Goal: Task Accomplishment & Management: Complete application form

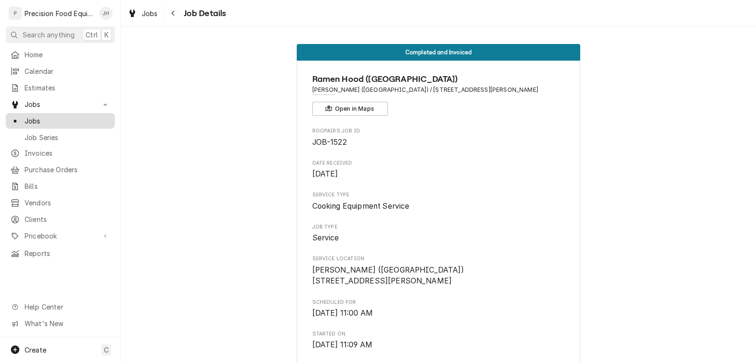
click at [33, 119] on span "Jobs" at bounding box center [68, 121] width 86 height 10
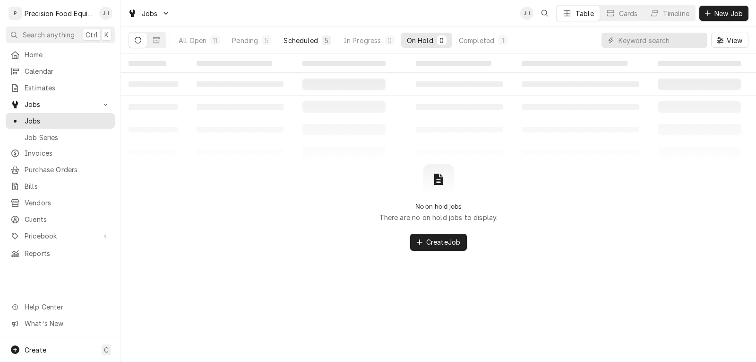
click at [301, 44] on div "Scheduled" at bounding box center [301, 40] width 34 height 10
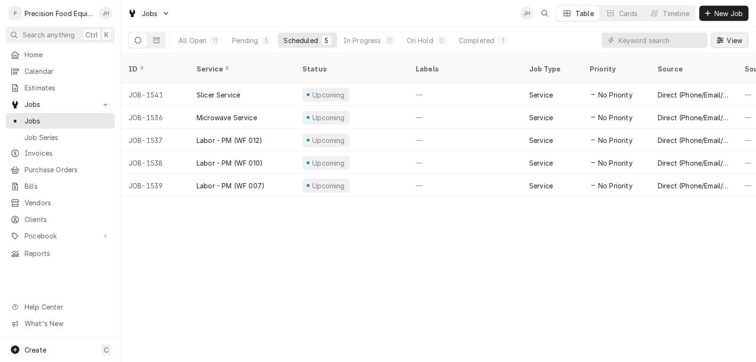
click at [725, 44] on span "View" at bounding box center [734, 40] width 19 height 10
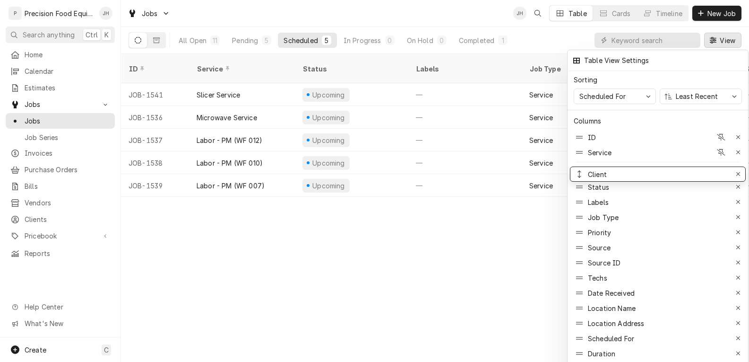
drag, startPoint x: 599, startPoint y: 286, endPoint x: 597, endPoint y: 167, distance: 118.7
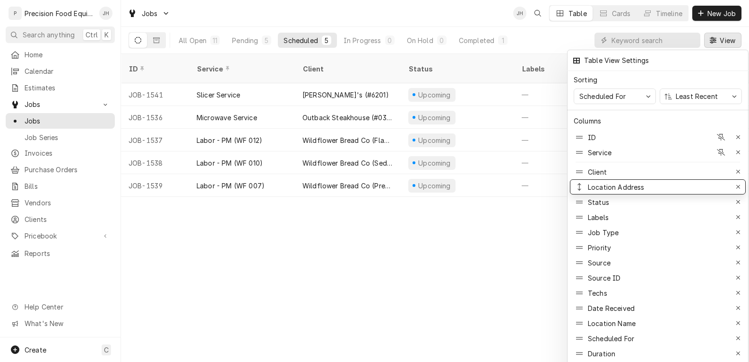
drag, startPoint x: 613, startPoint y: 315, endPoint x: 617, endPoint y: 179, distance: 136.2
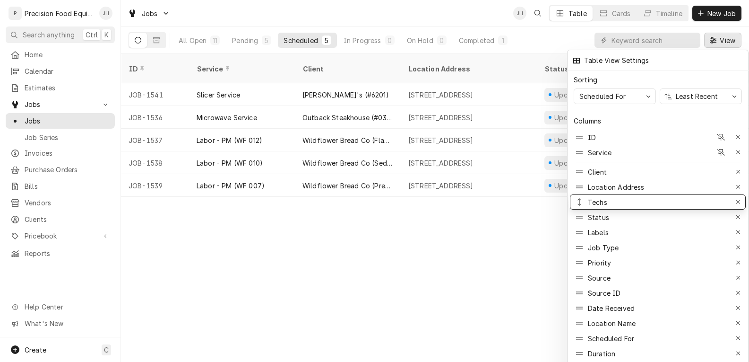
drag, startPoint x: 602, startPoint y: 288, endPoint x: 618, endPoint y: 198, distance: 92.3
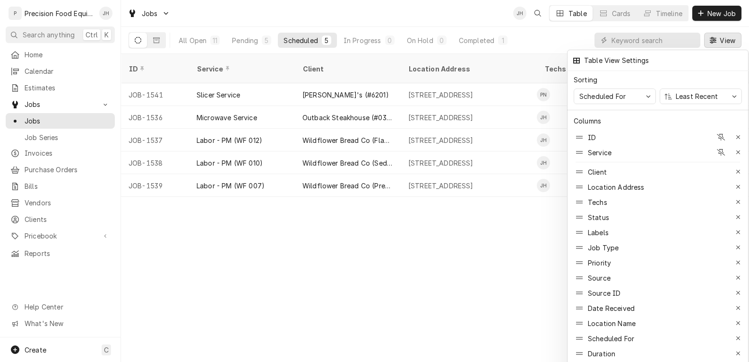
click at [380, 83] on div at bounding box center [374, 181] width 749 height 362
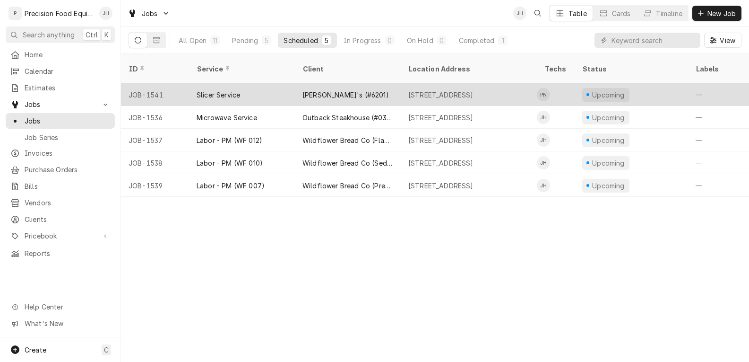
click at [364, 86] on div "Arby's (#6201)" at bounding box center [348, 94] width 106 height 23
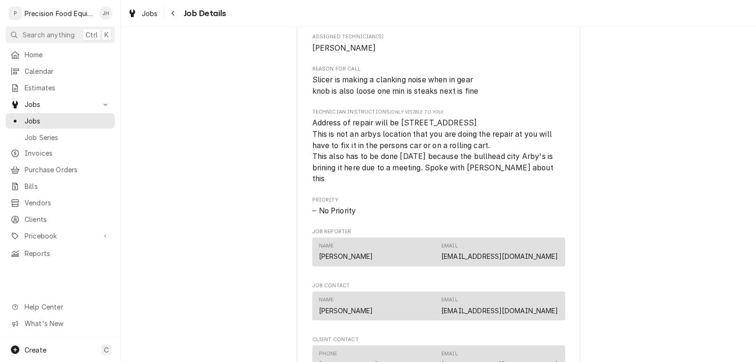
scroll to position [378, 0]
drag, startPoint x: 399, startPoint y: 134, endPoint x: 514, endPoint y: 135, distance: 115.8
click at [514, 135] on span "Address of repair will be 1820 e ray rd chandler az 85225 This is not an arbys …" at bounding box center [433, 151] width 243 height 65
copy span "1820 e ray rd chandler az 85225"
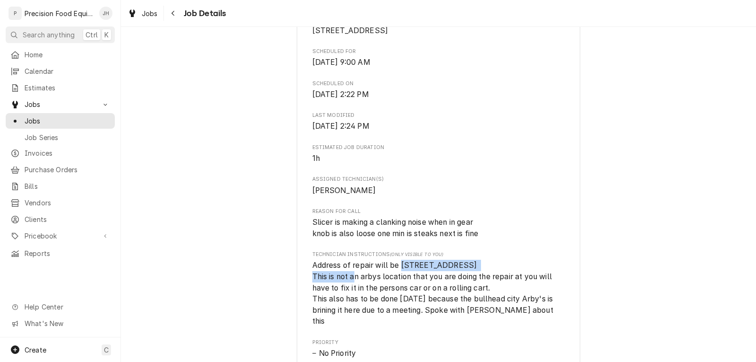
scroll to position [331, 0]
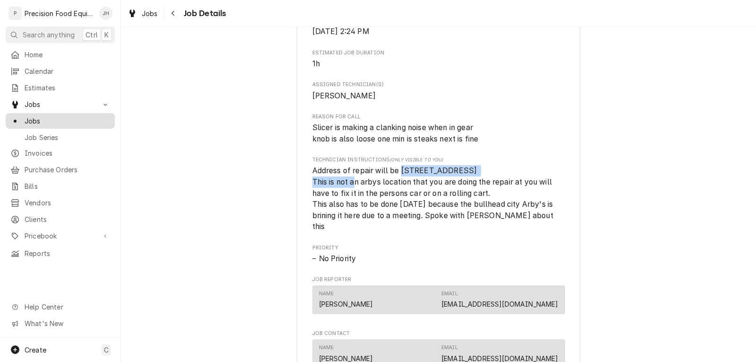
click at [35, 117] on span "Jobs" at bounding box center [68, 121] width 86 height 10
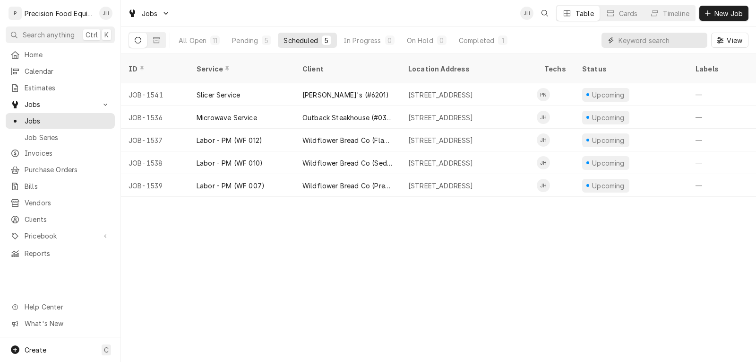
click at [652, 44] on input "Dynamic Content Wrapper" at bounding box center [661, 40] width 84 height 15
type input "j"
click at [732, 11] on span "New Job" at bounding box center [729, 14] width 32 height 10
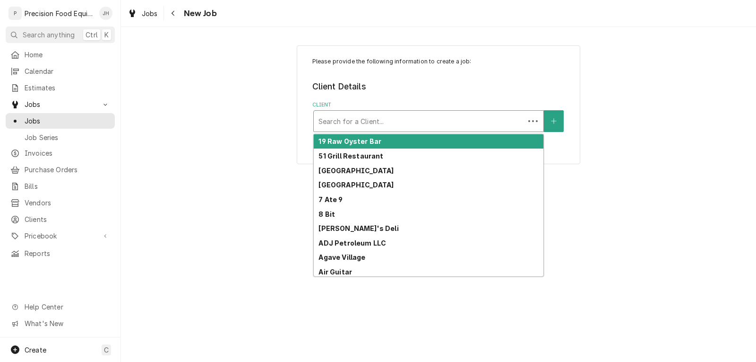
click at [392, 119] on div "Client" at bounding box center [419, 121] width 201 height 17
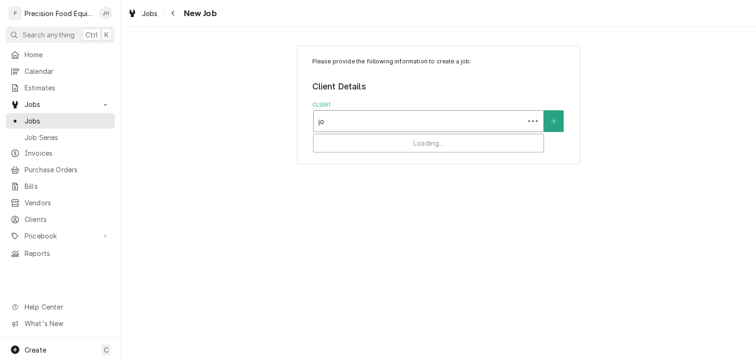
type input "[PERSON_NAME]"
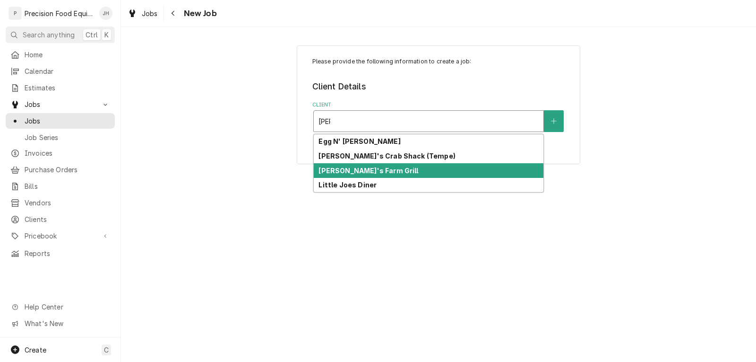
click at [356, 171] on strong "[PERSON_NAME]'s Farm Grill" at bounding box center [369, 170] width 100 height 8
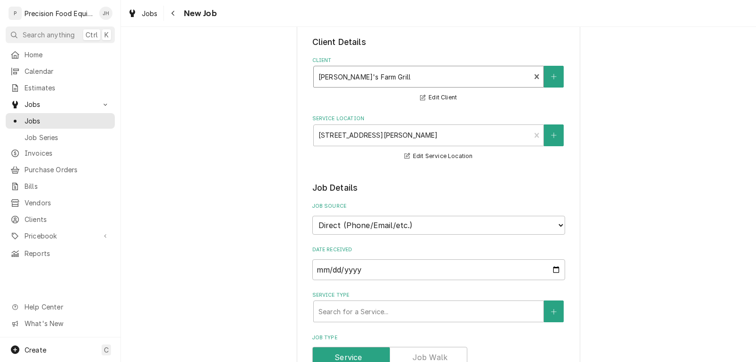
scroll to position [142, 0]
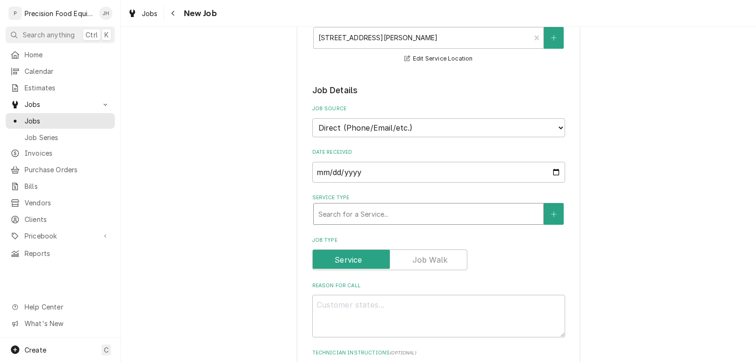
click at [382, 219] on div "Service Type" at bounding box center [429, 213] width 220 height 17
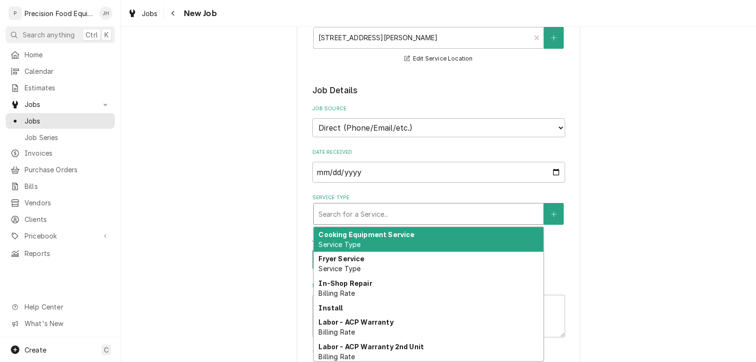
type textarea "x"
type input "f"
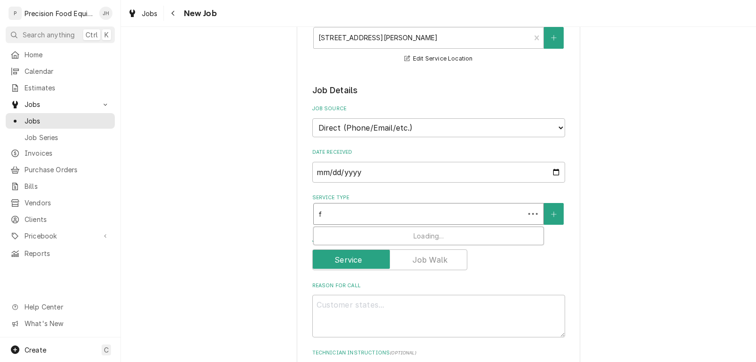
type textarea "x"
type input "fr"
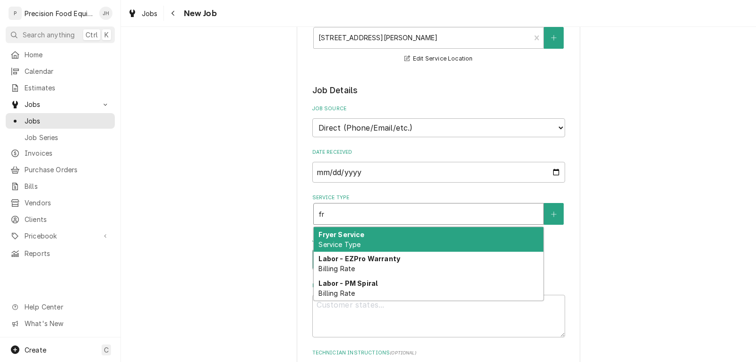
click at [358, 239] on div "Fryer Service Service Type" at bounding box center [429, 239] width 230 height 25
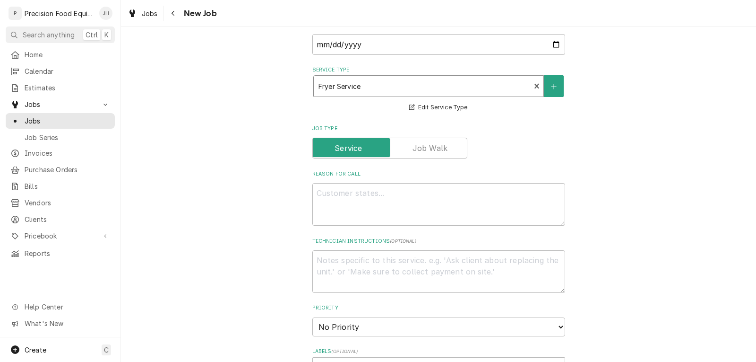
scroll to position [284, 0]
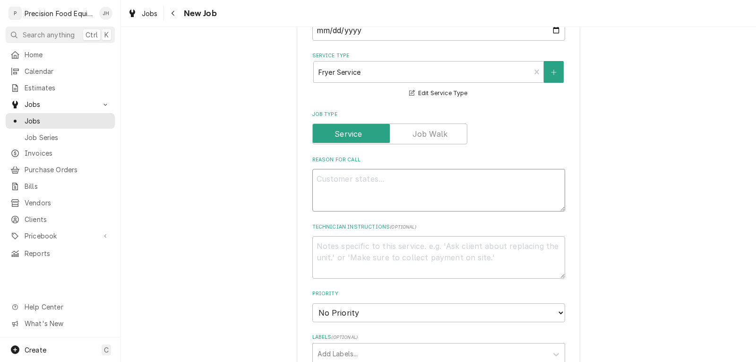
click at [342, 181] on textarea "Reason For Call" at bounding box center [438, 190] width 253 height 43
type textarea "x"
type textarea "F"
type textarea "x"
type textarea "Fa"
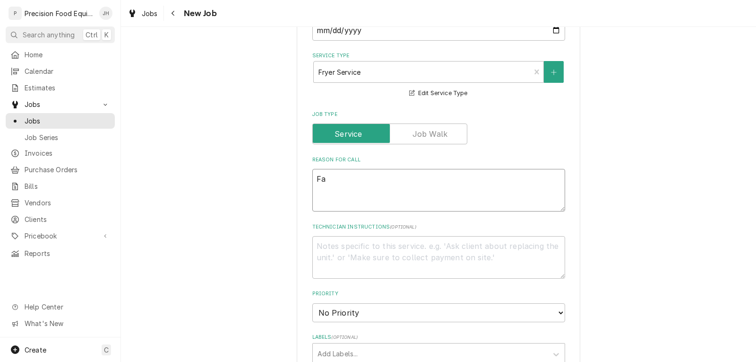
type textarea "x"
type textarea "Far"
type textarea "x"
type textarea "Far"
type textarea "x"
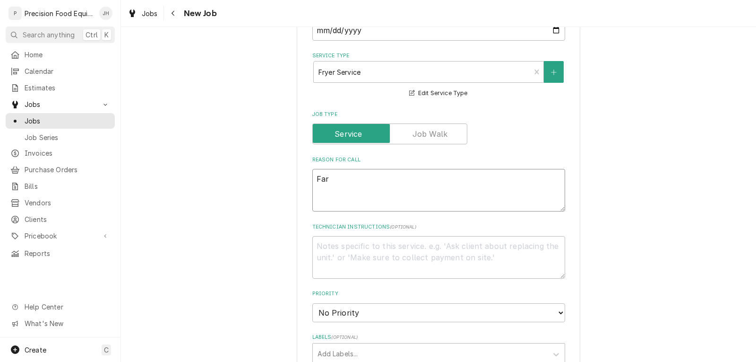
type textarea "Far r"
type textarea "x"
type textarea "Far ri"
type textarea "x"
type textarea "Far rig"
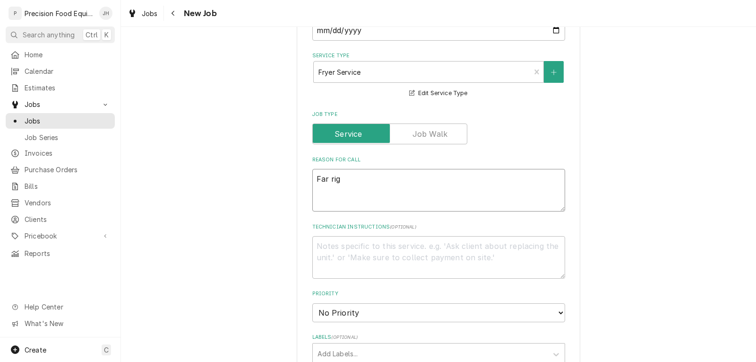
type textarea "x"
type textarea "Far righ"
type textarea "x"
type textarea "Far right"
type textarea "x"
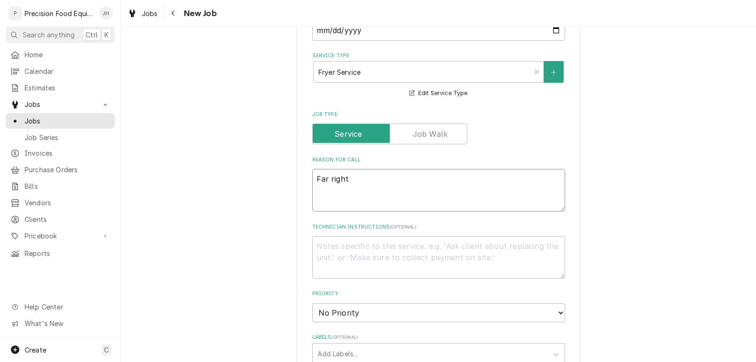
type textarea "Far right"
type textarea "x"
type textarea "Far right f"
type textarea "x"
type textarea "Far right fr"
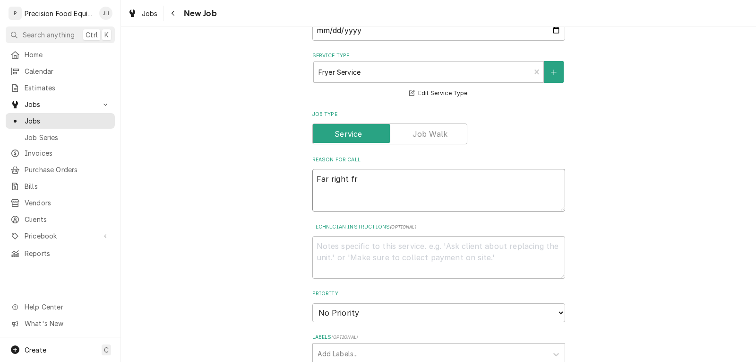
type textarea "x"
type textarea "Far right fry"
type textarea "x"
type textarea "Far right frye"
type textarea "x"
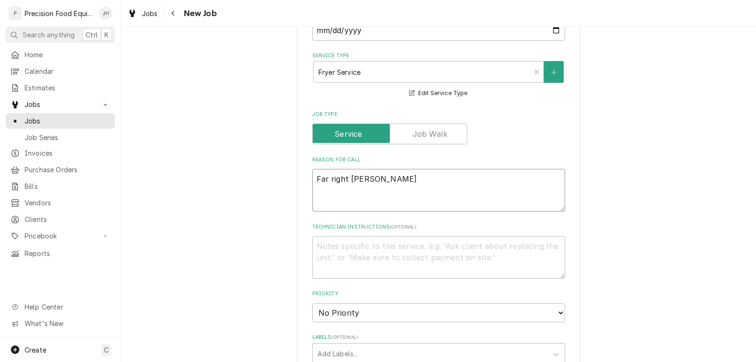
type textarea "Far right fryer"
type textarea "x"
type textarea "Far right fryer"
type textarea "x"
type textarea "Far right fryer n"
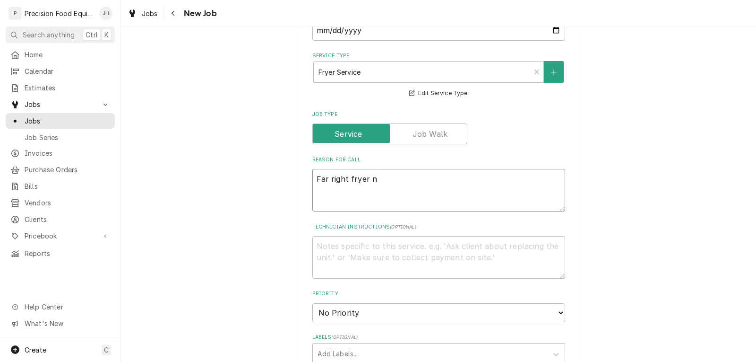
type textarea "x"
type textarea "Far right fryer no"
type textarea "x"
type textarea "Far right fryer not"
type textarea "x"
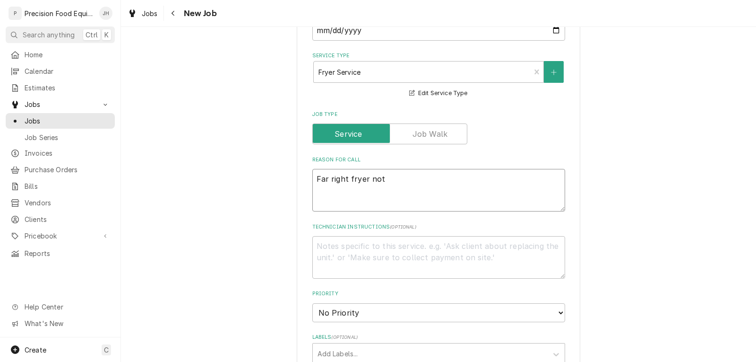
type textarea "Far right fryer not"
type textarea "x"
type textarea "Far right fryer not w"
type textarea "x"
type textarea "Far right fryer not wo"
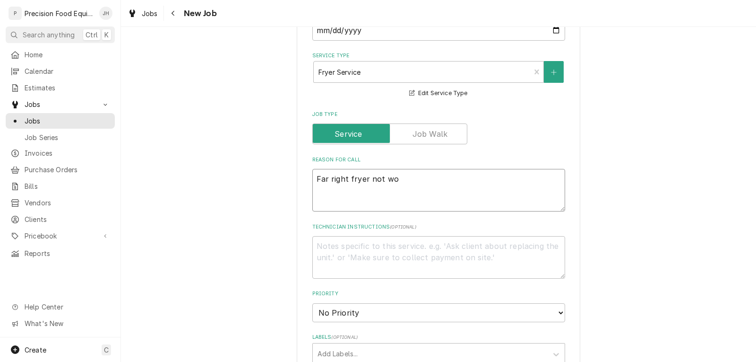
type textarea "x"
type textarea "Far right fryer not wor"
type textarea "x"
type textarea "Far right fryer not work"
type textarea "x"
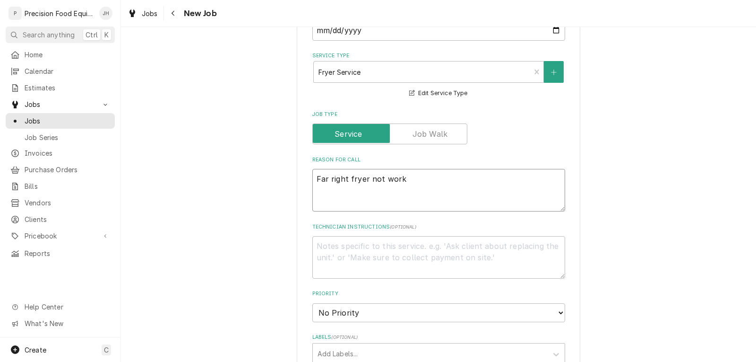
type textarea "Far right fryer not worki"
type textarea "x"
type textarea "Far right fryer not workin"
type textarea "x"
type textarea "Far right fryer not working"
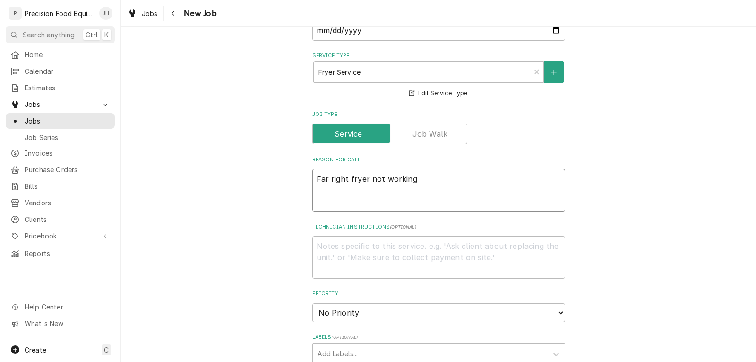
type textarea "x"
type textarea "Far right fryer not working."
type textarea "x"
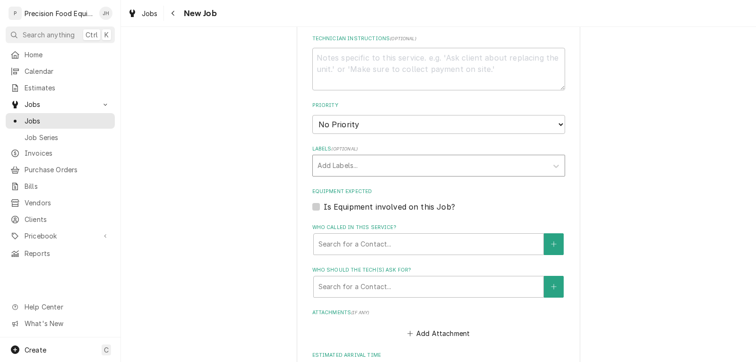
scroll to position [473, 0]
type textarea "Far right fryer not working."
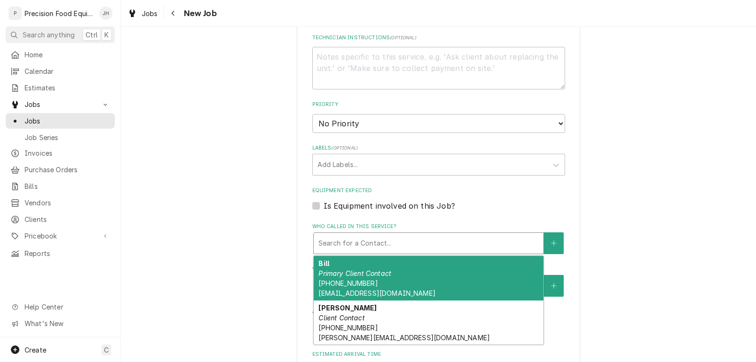
click at [390, 245] on div "Who called in this service?" at bounding box center [429, 242] width 220 height 17
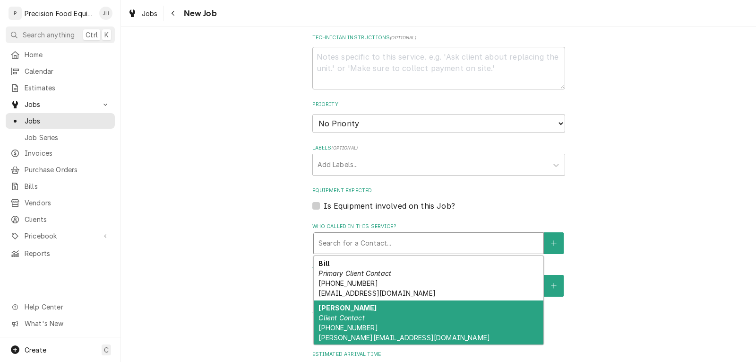
click at [381, 322] on div "Jesse Client Contact (480) 225-8127 jesse@joesfarmgrill.com" at bounding box center [429, 322] width 230 height 44
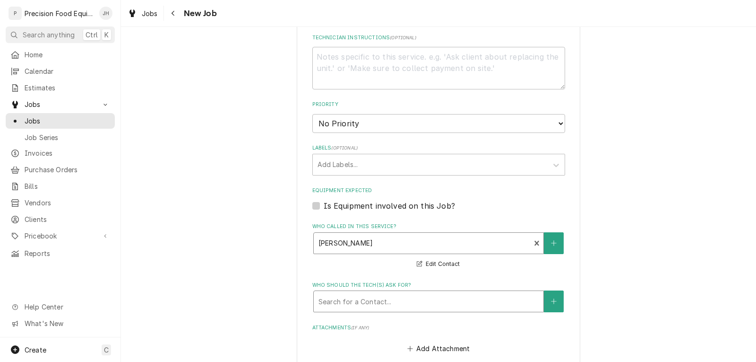
click at [384, 302] on div "Who should the tech(s) ask for?" at bounding box center [429, 301] width 220 height 17
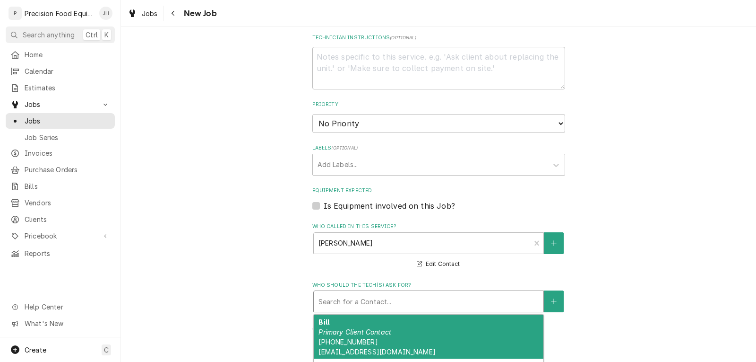
scroll to position [615, 0]
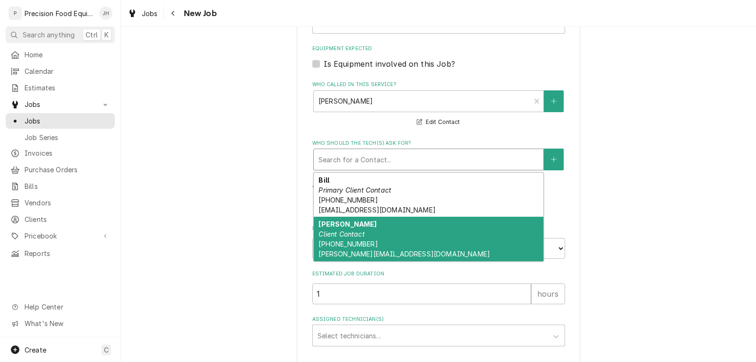
click at [390, 252] on span "(480) 225-8127 jesse@joesfarmgrill.com" at bounding box center [405, 249] width 172 height 18
type textarea "x"
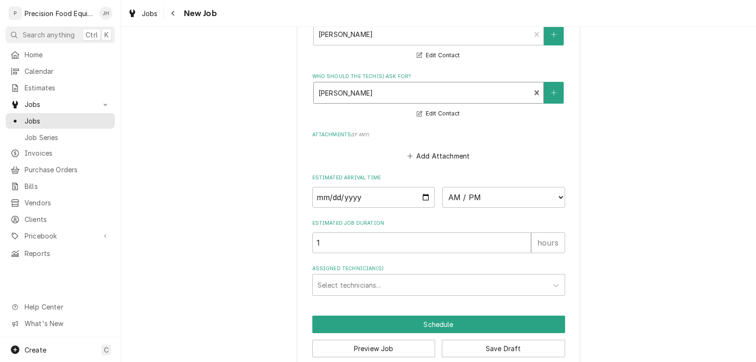
scroll to position [697, 0]
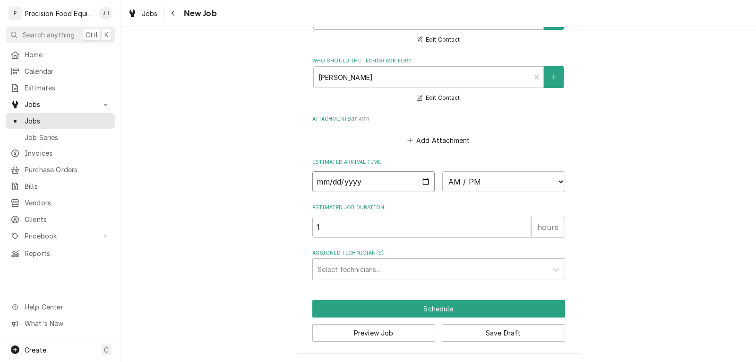
click at [423, 181] on input "Date" at bounding box center [373, 181] width 123 height 21
type input "2025-10-06"
type textarea "x"
click at [521, 182] on select "AM / PM 6:00 AM 6:15 AM 6:30 AM 6:45 AM 7:00 AM 7:15 AM 7:30 AM 7:45 AM 8:00 AM…" at bounding box center [503, 181] width 123 height 21
select select "08:00:00"
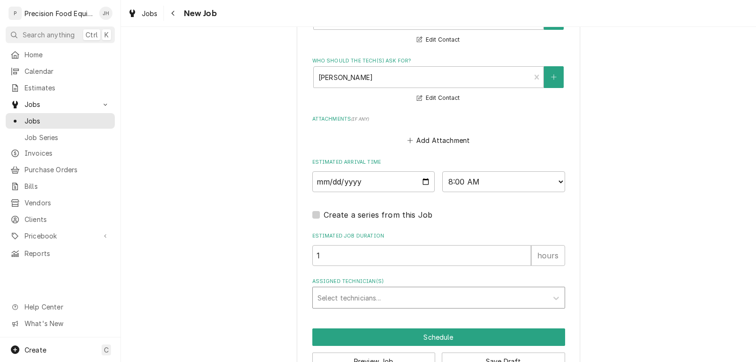
click at [345, 295] on div "Assigned Technician(s)" at bounding box center [431, 297] width 226 height 17
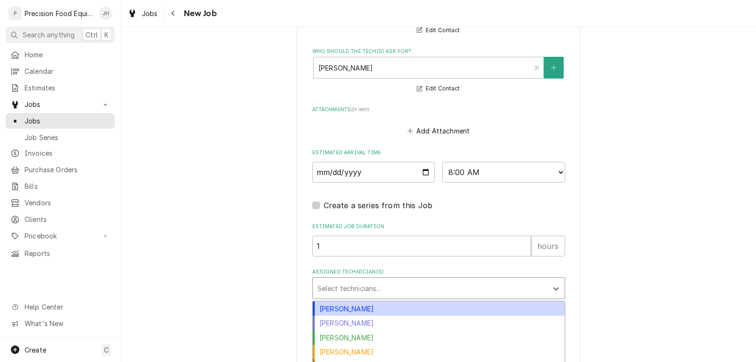
scroll to position [733, 0]
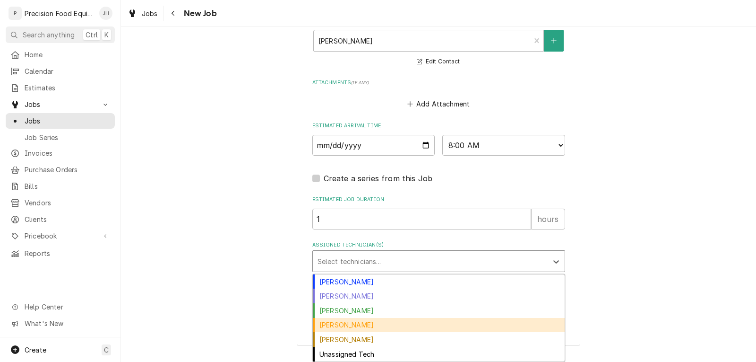
click at [386, 327] on div "Mike Caster" at bounding box center [439, 325] width 252 height 15
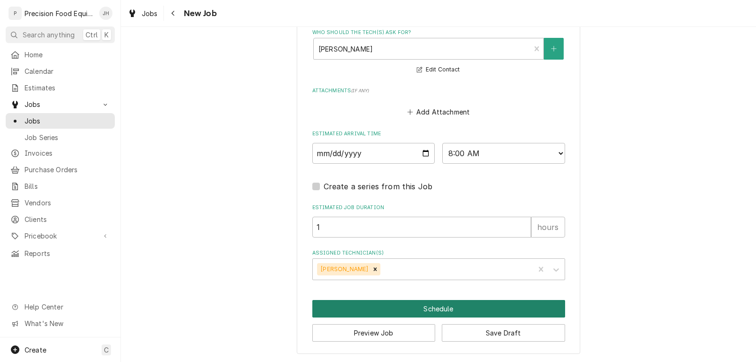
click at [436, 312] on button "Schedule" at bounding box center [438, 308] width 253 height 17
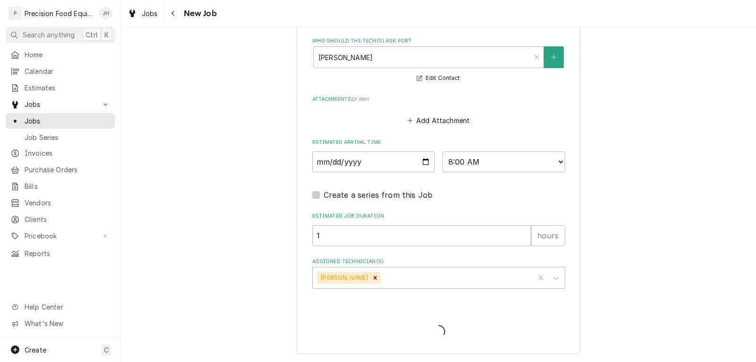
type textarea "x"
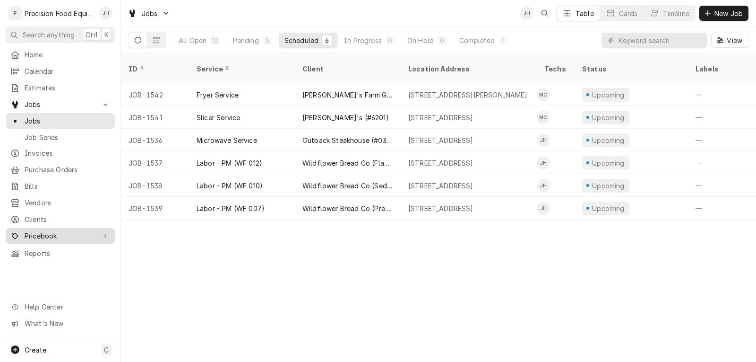
click at [57, 231] on span "Pricebook" at bounding box center [60, 236] width 71 height 10
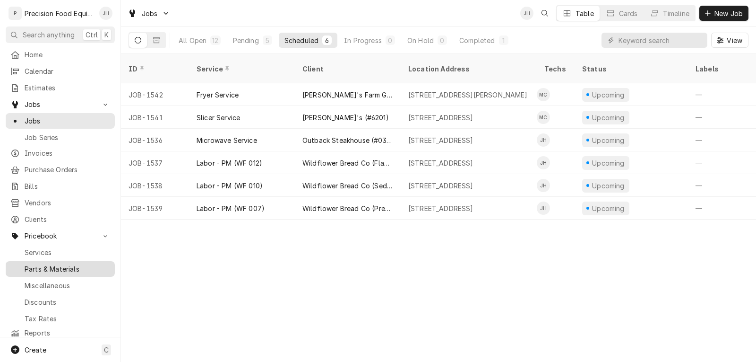
click at [50, 264] on span "Parts & Materials" at bounding box center [68, 269] width 86 height 10
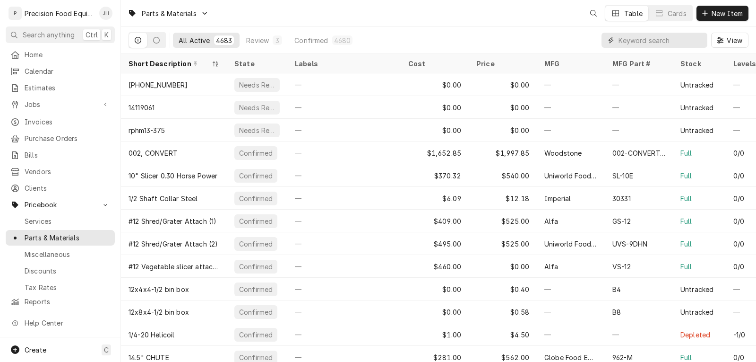
click at [657, 39] on input "Dynamic Content Wrapper" at bounding box center [661, 40] width 84 height 15
type input "4542"
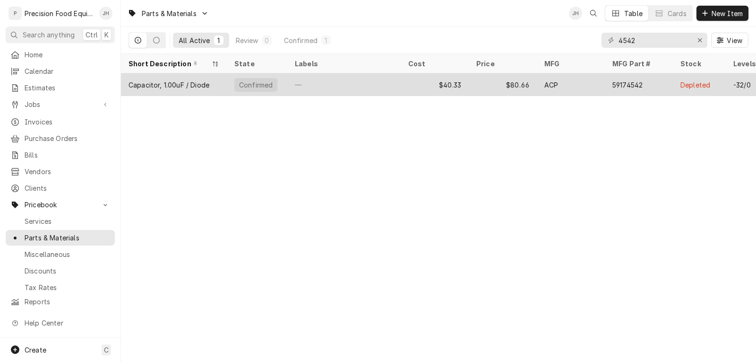
click at [404, 81] on div "$40.33" at bounding box center [435, 84] width 68 height 23
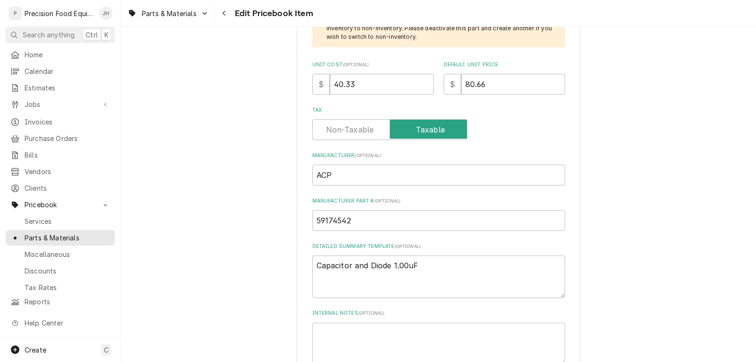
scroll to position [331, 0]
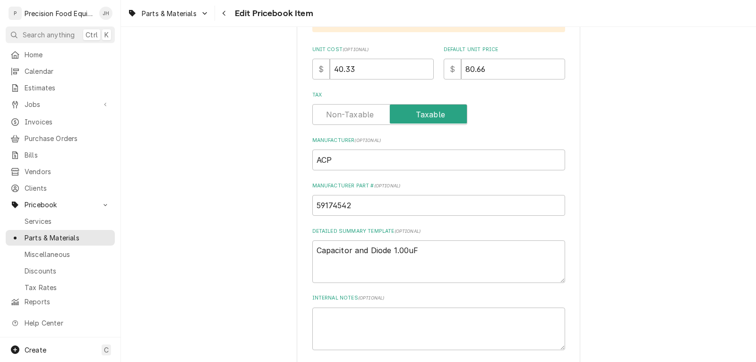
click at [642, 192] on div "Use the fields below to edit this PriceBook item. Note that changes made here w…" at bounding box center [438, 310] width 635 height 1209
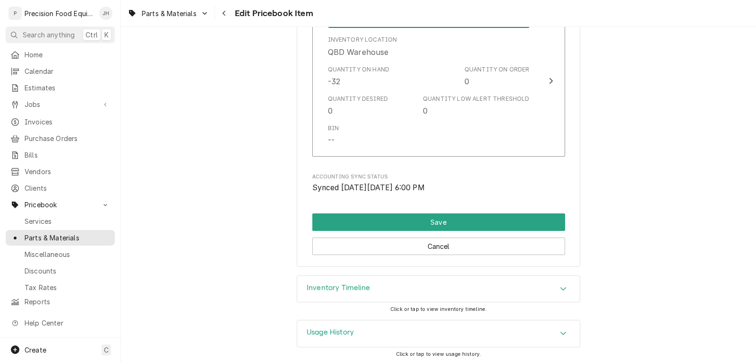
scroll to position [973, 0]
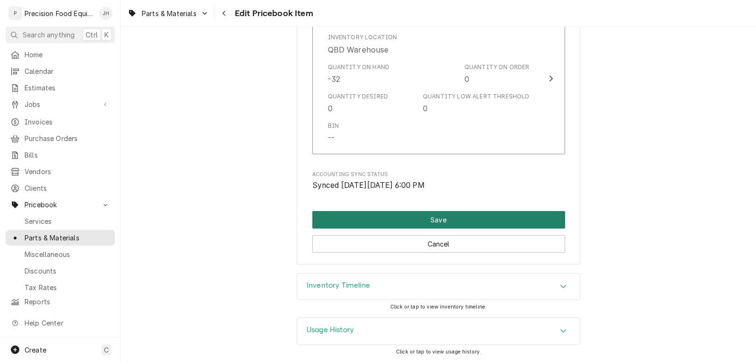
click at [448, 222] on button "Save" at bounding box center [438, 219] width 253 height 17
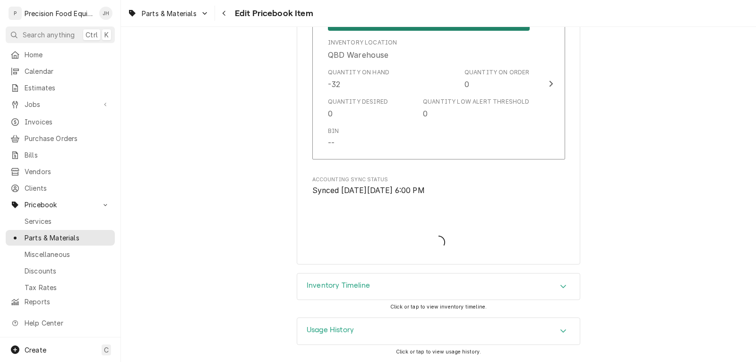
scroll to position [968, 0]
type textarea "x"
